Goal: Use online tool/utility: Utilize a website feature to perform a specific function

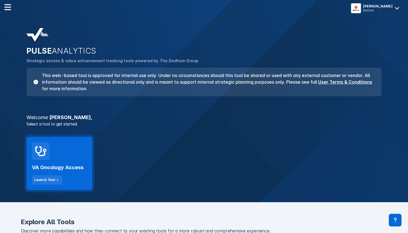
click at [66, 162] on div "VA Oncology Access Launch Tool" at bounding box center [59, 172] width 55 height 25
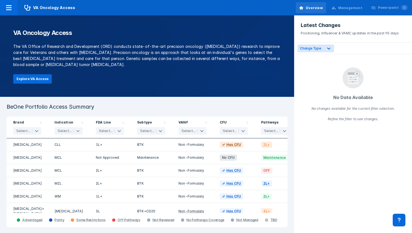
click at [79, 131] on icon at bounding box center [77, 131] width 3 height 2
click at [66, 155] on div "CLL" at bounding box center [69, 158] width 28 height 8
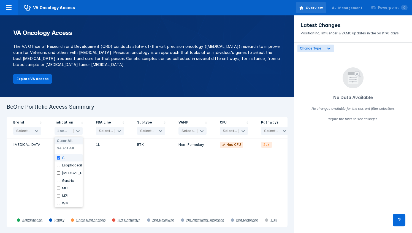
click at [66, 155] on div "CLL" at bounding box center [69, 158] width 28 height 8
checkbox input "false"
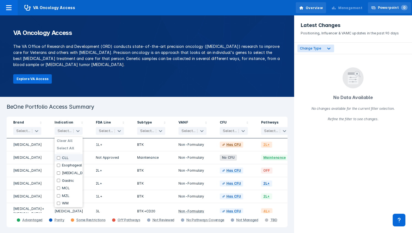
click at [387, 6] on div "Powerpoint 0" at bounding box center [393, 7] width 30 height 5
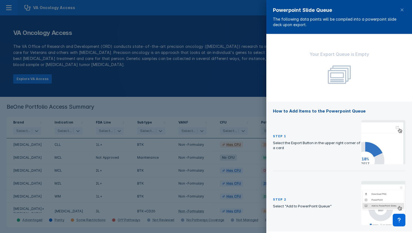
click at [214, 87] on div at bounding box center [206, 116] width 412 height 233
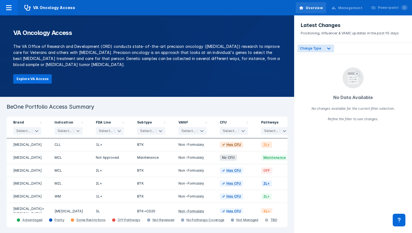
click at [77, 130] on icon at bounding box center [78, 131] width 6 height 6
click at [68, 191] on label "MCL" at bounding box center [66, 188] width 8 height 4
checkbox input "true"
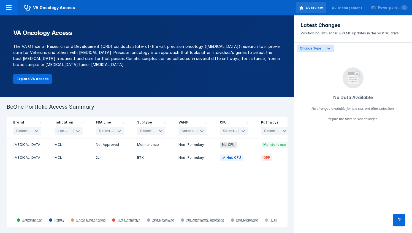
click at [167, 187] on div "Brand Select... Indication 1 selected FDA Line Select... Subtype Select... VANF…" at bounding box center [147, 165] width 281 height 96
click at [80, 131] on icon at bounding box center [78, 131] width 6 height 6
click at [61, 199] on div "MZL" at bounding box center [69, 196] width 28 height 8
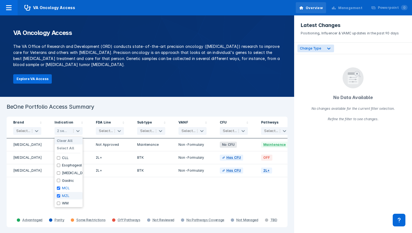
click at [61, 199] on div "MZL" at bounding box center [69, 196] width 28 height 8
checkbox input "false"
click at [59, 190] on input "checkbox" at bounding box center [59, 188] width 4 height 3
checkbox input "false"
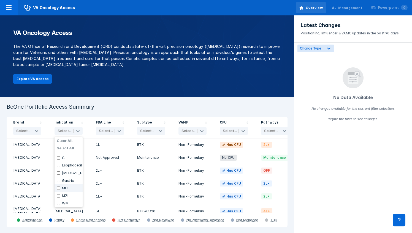
click at [201, 106] on h3 "BeOne Portfolio Access Summary" at bounding box center [147, 107] width 281 height 7
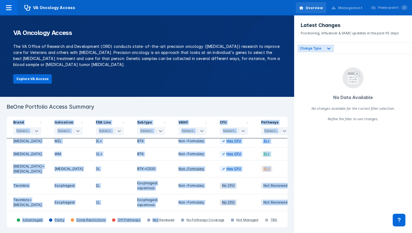
scroll to position [57, 0]
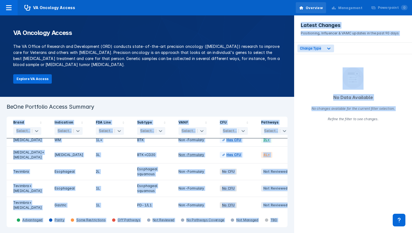
drag, startPoint x: 12, startPoint y: 123, endPoint x: 306, endPoint y: 202, distance: 304.0
click at [306, 202] on div "VA Oncology Access The VA Office of Research and Development (ORD) conducts sta…" at bounding box center [206, 116] width 412 height 233
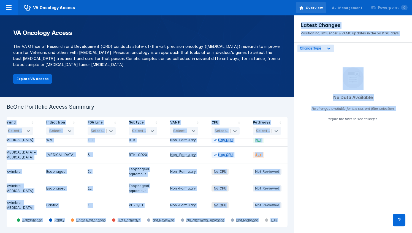
copy div "Brand Select... Indication Select... FDA Line Select... Subtype Select... VANF …"
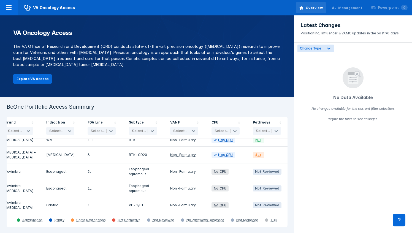
click at [241, 83] on div "VA Oncology Access The VA Office of Research and Development (ORD) conducts sta…" at bounding box center [147, 56] width 294 height 82
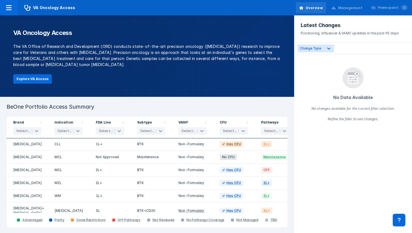
scroll to position [0, 0]
